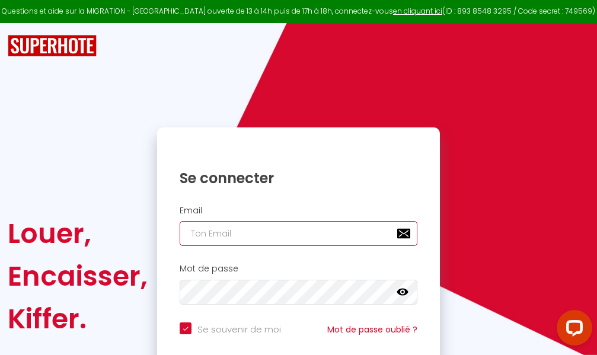
click at [292, 230] on input "email" at bounding box center [299, 233] width 238 height 25
type input "m"
checkbox input "true"
type input "ma"
checkbox input "true"
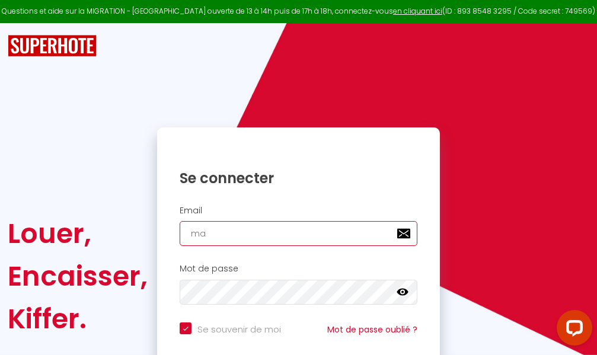
type input "mar"
checkbox input "true"
type input "marc"
checkbox input "true"
type input "marcd"
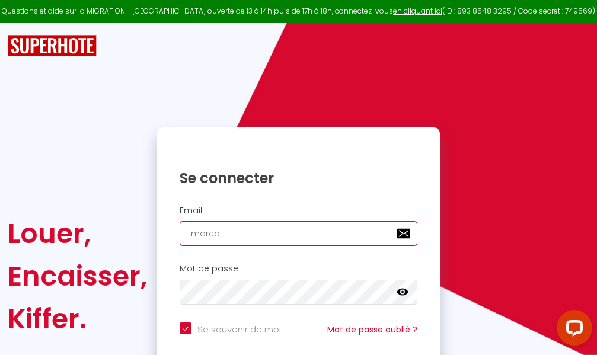
checkbox input "true"
type input "marcdp"
checkbox input "true"
type input "marcdpo"
checkbox input "true"
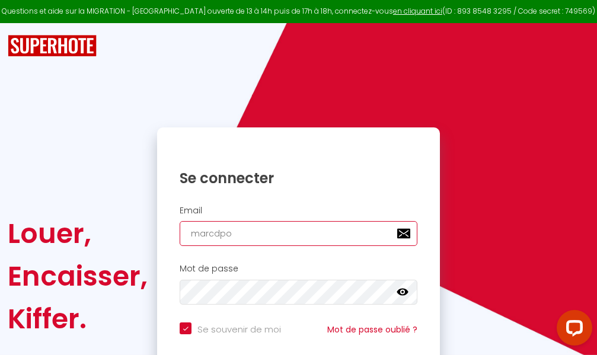
type input "marcdpoz"
checkbox input "true"
type input "marcdpoz."
checkbox input "true"
type input "marcdpoz.l"
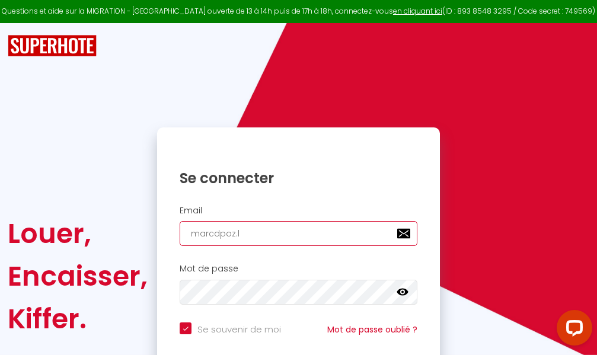
checkbox input "true"
type input "marcdpoz.lo"
checkbox input "true"
type input "marcdpoz.loc"
checkbox input "true"
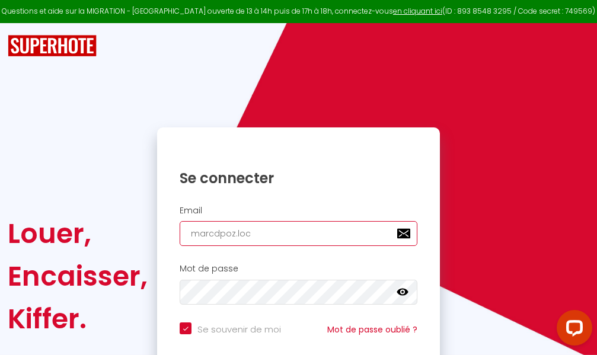
type input "marcdpoz.loca"
checkbox input "true"
type input "marcdpoz.locat"
checkbox input "true"
type input "marcdpoz.locati"
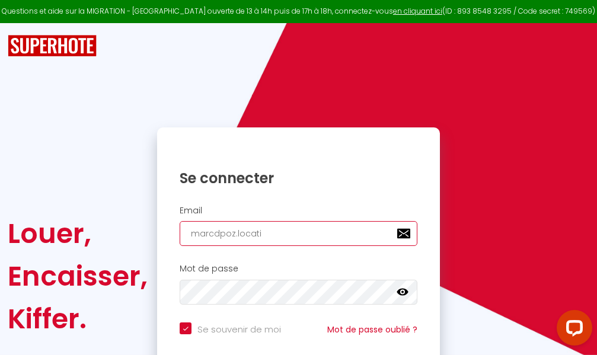
checkbox input "true"
type input "marcdpoz.locatio"
checkbox input "true"
type input "marcdpoz.location"
checkbox input "true"
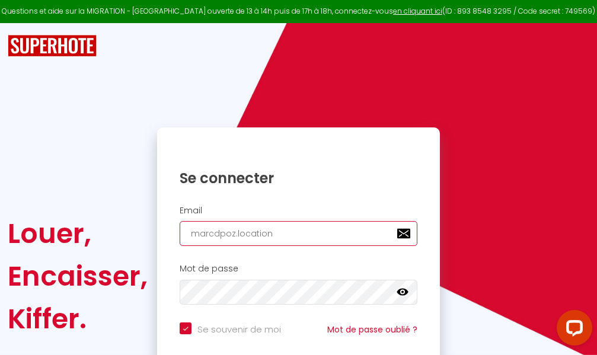
type input "marcdpoz.location@"
checkbox input "true"
type input "marcdpoz.location@g"
checkbox input "true"
type input "marcdpoz.location@gm"
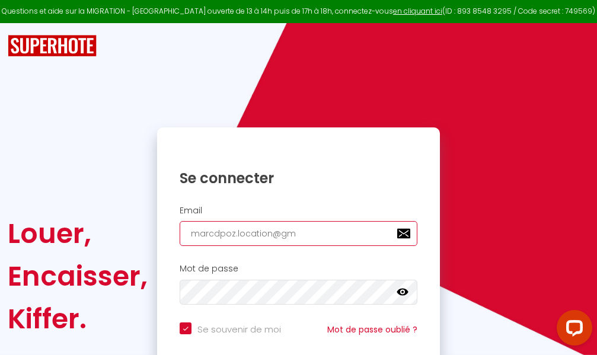
checkbox input "true"
type input "marcdpoz.location@gma"
checkbox input "true"
type input "marcdpoz.location@gmai"
checkbox input "true"
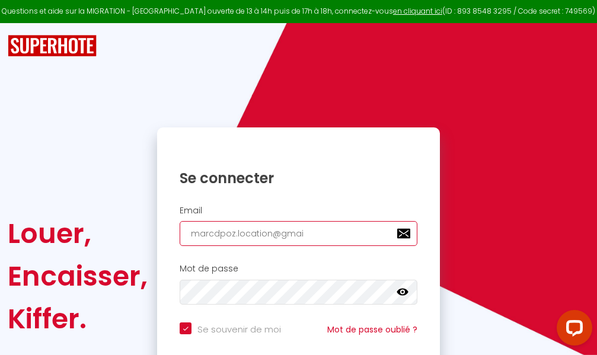
type input "[EMAIL_ADDRESS]"
checkbox input "true"
type input "[EMAIL_ADDRESS]."
checkbox input "true"
type input "marcdpoz.location@gmail.c"
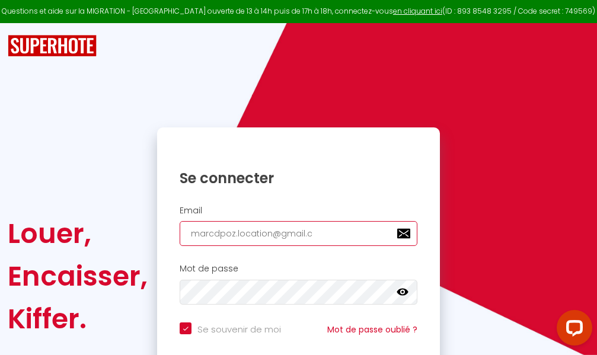
checkbox input "true"
type input "[EMAIL_ADDRESS][DOMAIN_NAME]"
checkbox input "true"
type input "[EMAIL_ADDRESS][DOMAIN_NAME]"
checkbox input "true"
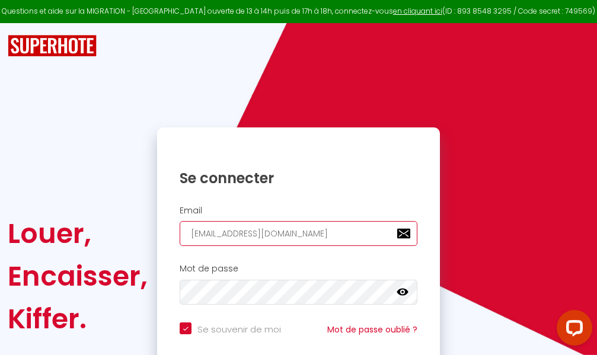
type input "[EMAIL_ADDRESS][DOMAIN_NAME]"
